Goal: Check status: Check status

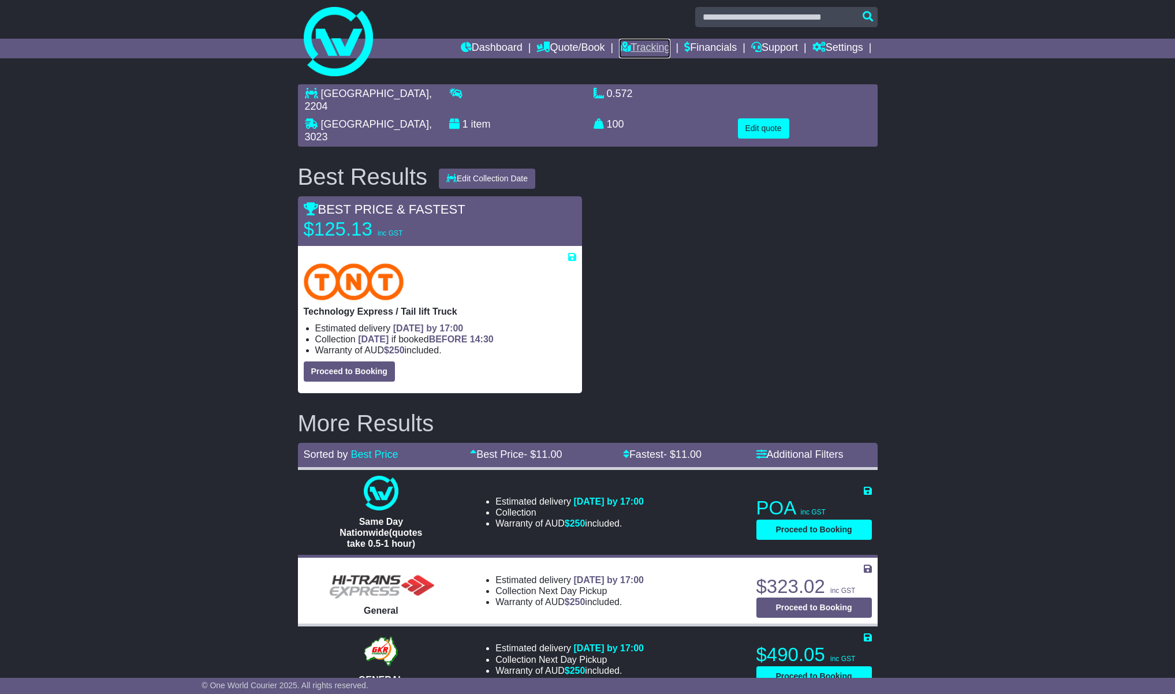
click at [631, 50] on link "Tracking" at bounding box center [644, 49] width 51 height 20
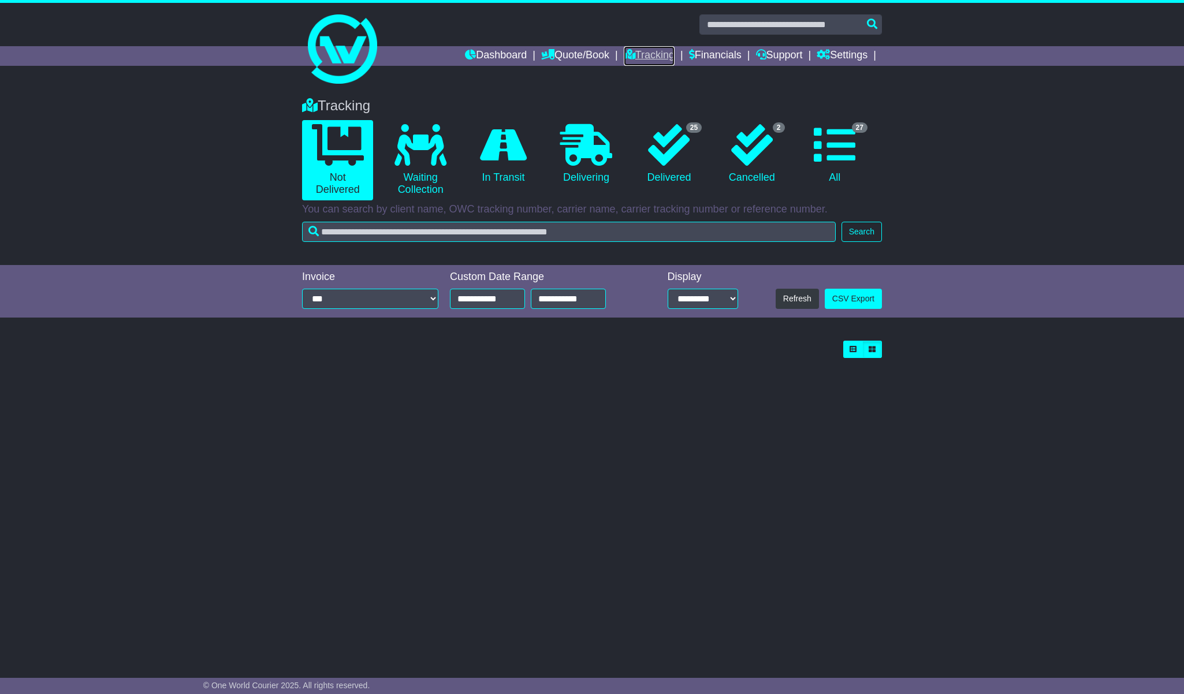
click at [642, 49] on link "Tracking" at bounding box center [649, 56] width 51 height 20
click at [648, 52] on link "Tracking" at bounding box center [649, 56] width 51 height 20
